Goal: Task Accomplishment & Management: Manage account settings

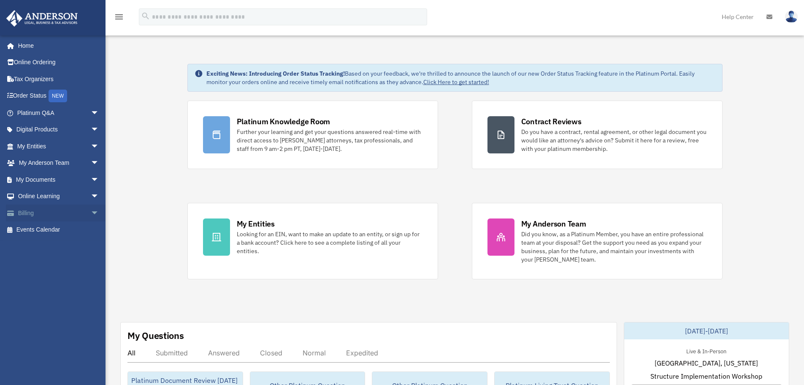
click at [91, 213] on span "arrow_drop_down" at bounding box center [99, 212] width 17 height 17
click at [60, 227] on link "$ Open Invoices" at bounding box center [62, 229] width 100 height 17
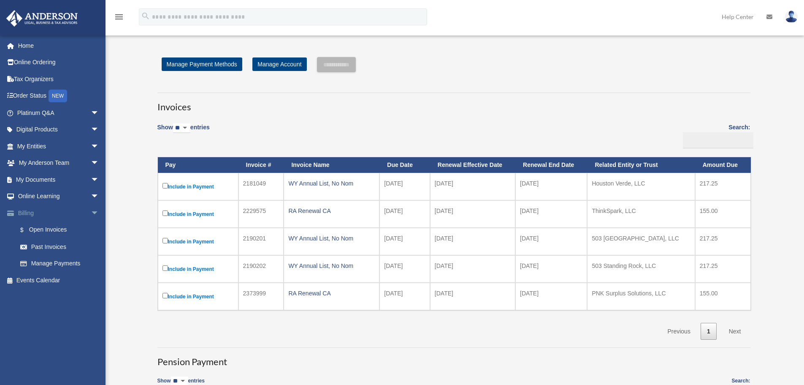
click at [91, 210] on span "arrow_drop_down" at bounding box center [99, 212] width 17 height 17
click at [91, 179] on span "arrow_drop_down" at bounding box center [99, 179] width 17 height 17
click at [39, 95] on link "Order Status NEW" at bounding box center [59, 95] width 106 height 17
click at [91, 113] on span "arrow_drop_down" at bounding box center [99, 112] width 17 height 17
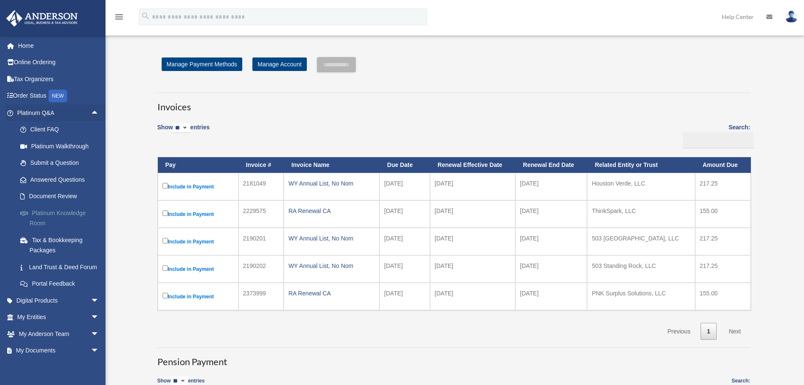
click at [66, 213] on link "Platinum Knowledge Room" at bounding box center [62, 217] width 100 height 27
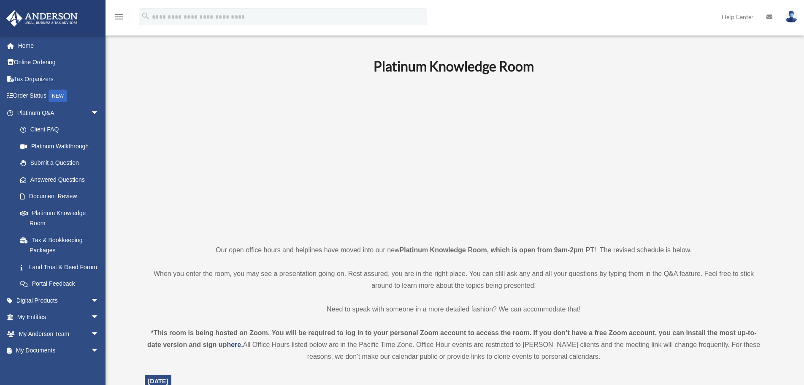
click at [793, 14] on img at bounding box center [791, 17] width 13 height 12
click at [646, 73] on link "Logout" at bounding box center [665, 73] width 84 height 17
